Goal: Task Accomplishment & Management: Manage account settings

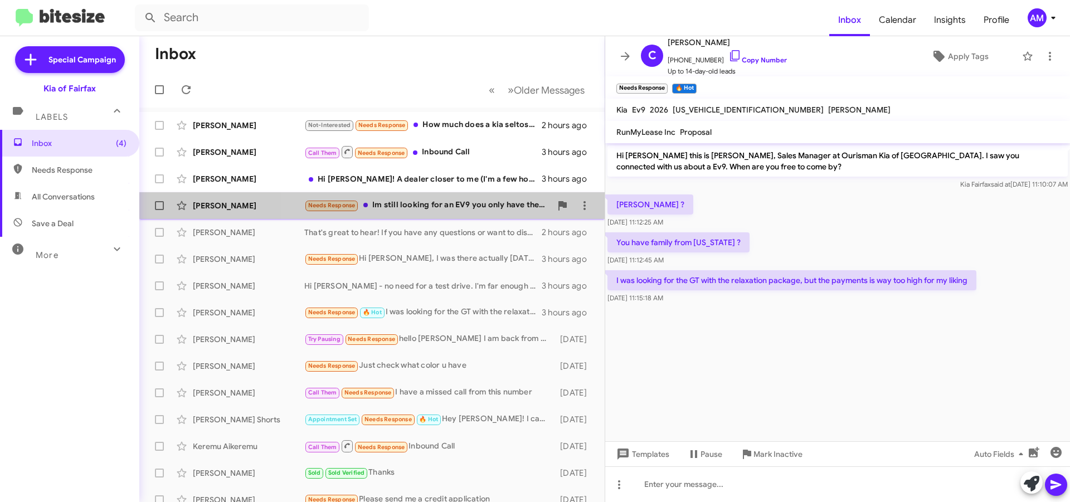
drag, startPoint x: 480, startPoint y: 208, endPoint x: 505, endPoint y: 240, distance: 40.0
click at [479, 208] on div "Needs Response Im still looking for an EV9 you only have the more expensive tri…" at bounding box center [422, 205] width 237 height 13
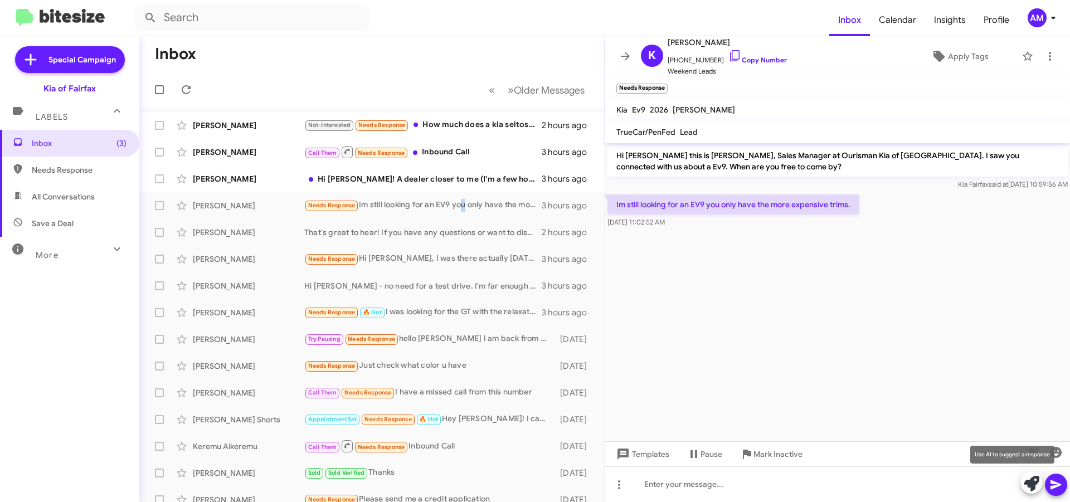
click at [1028, 480] on icon at bounding box center [1032, 484] width 16 height 16
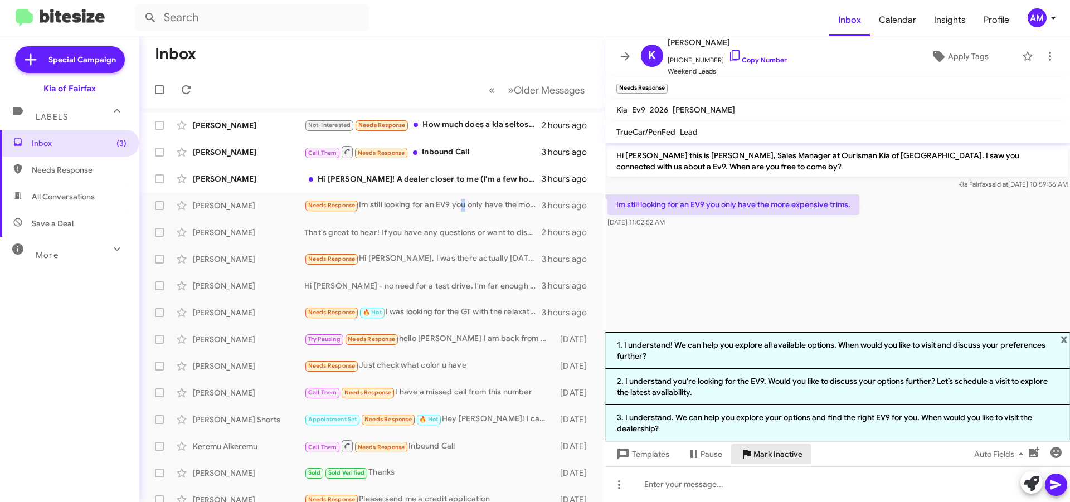
click at [778, 458] on span "Mark Inactive" at bounding box center [777, 454] width 49 height 20
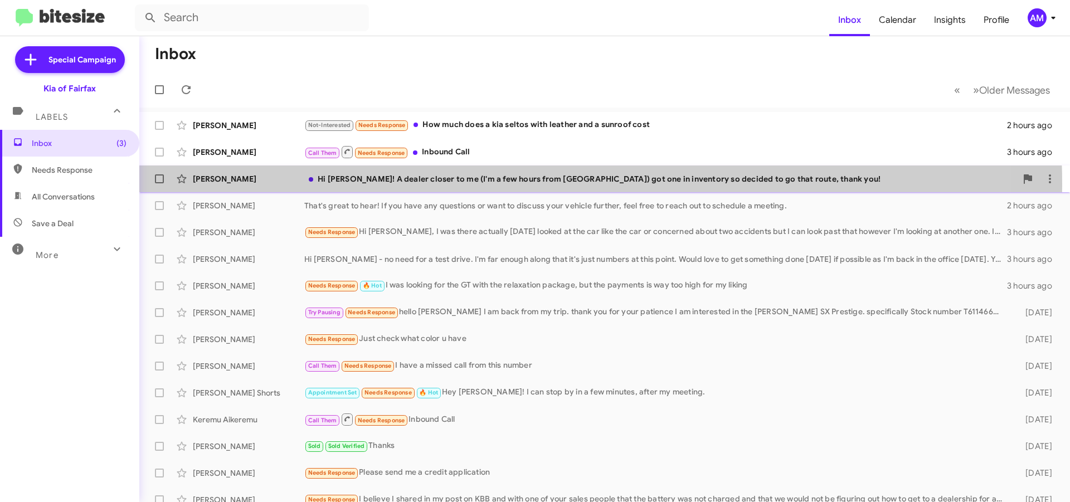
click at [470, 185] on div "[PERSON_NAME] Hi [PERSON_NAME]! A dealer closer to me (I'm a few hours from [GE…" at bounding box center [604, 179] width 913 height 22
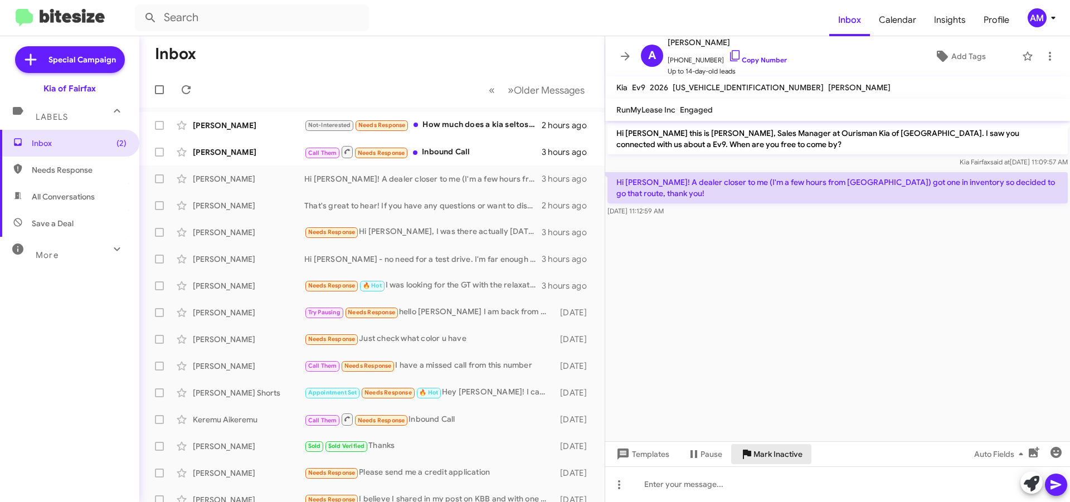
click at [763, 462] on span "Mark Inactive" at bounding box center [777, 454] width 49 height 20
